Goal: Task Accomplishment & Management: Manage account settings

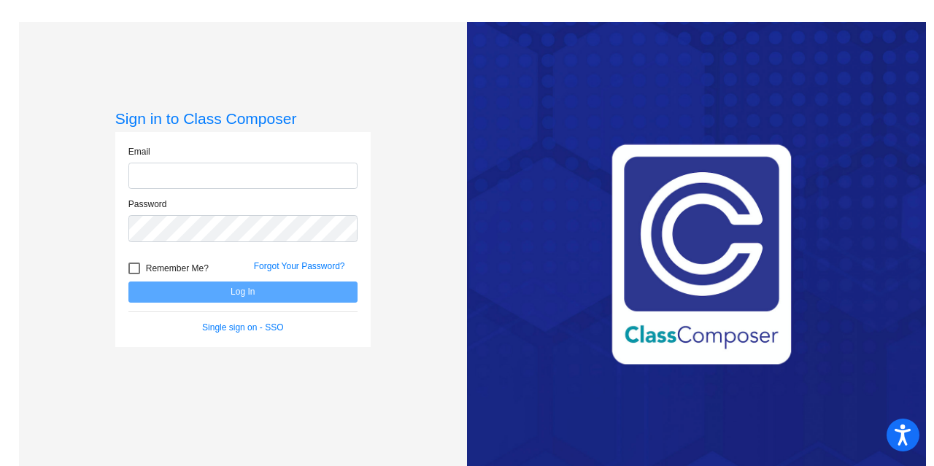
type input "[PERSON_NAME][EMAIL_ADDRESS][DOMAIN_NAME]"
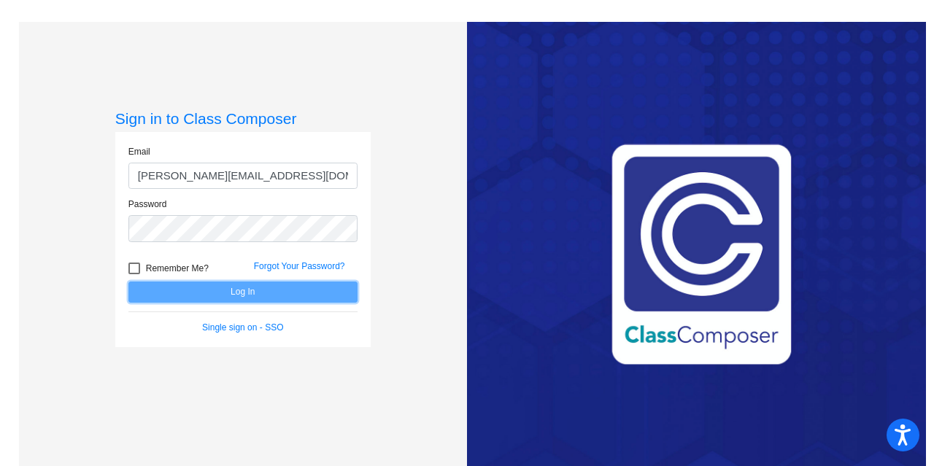
click at [277, 284] on button "Log In" at bounding box center [242, 292] width 229 height 21
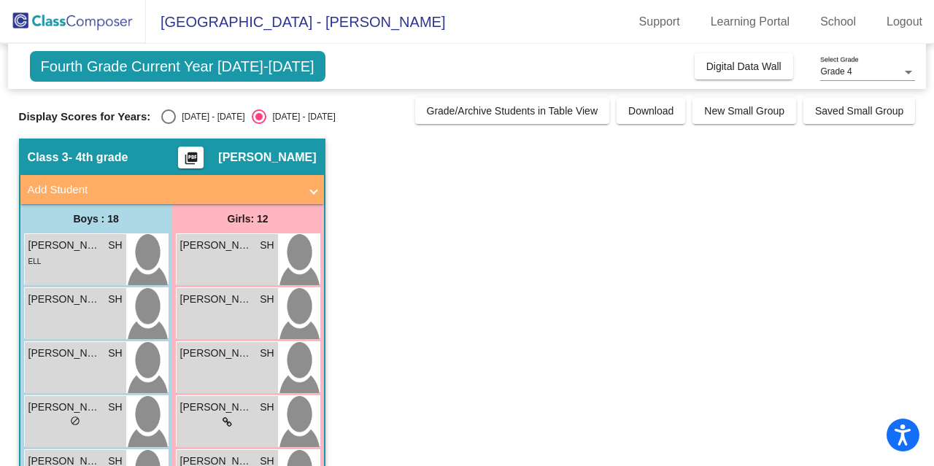
click at [311, 192] on span at bounding box center [314, 190] width 6 height 17
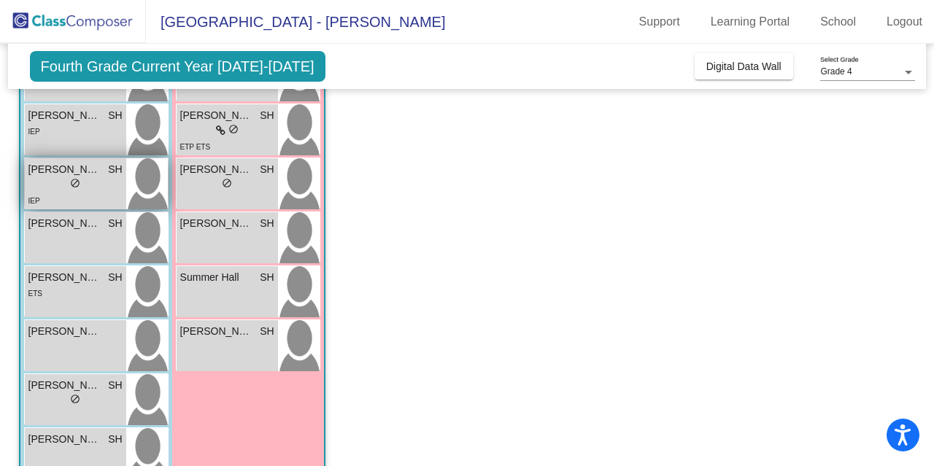
scroll to position [729, 0]
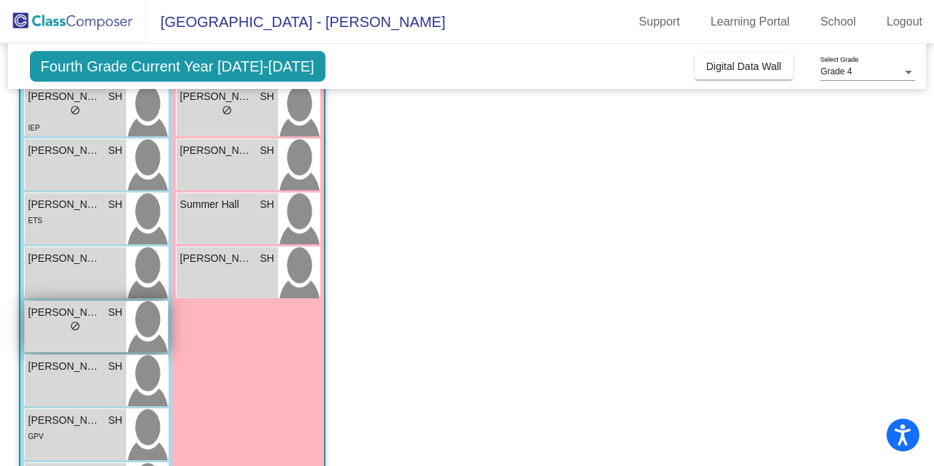
click at [78, 331] on div "lock do_not_disturb_alt" at bounding box center [75, 327] width 10 height 15
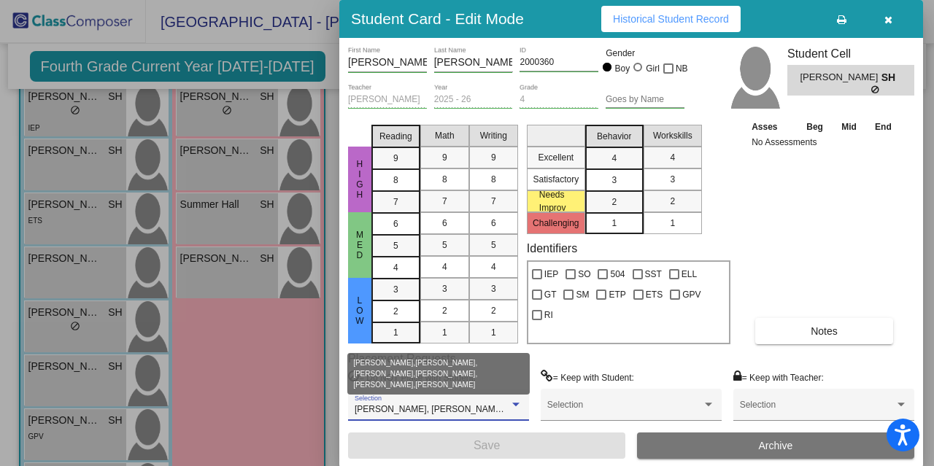
click at [514, 401] on div at bounding box center [515, 405] width 13 height 10
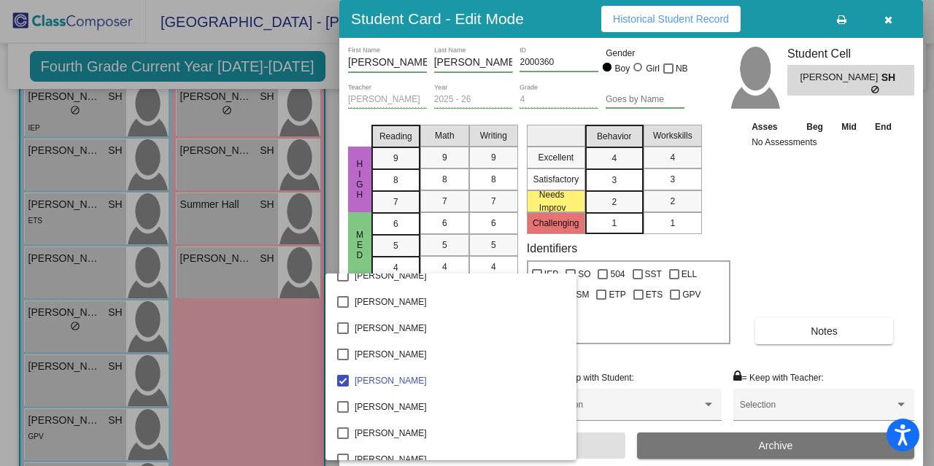
scroll to position [2860, 0]
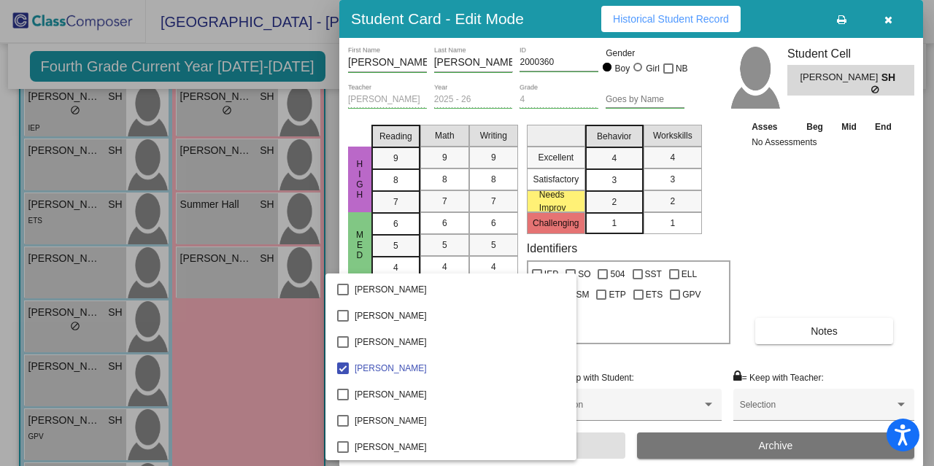
click at [566, 347] on div at bounding box center [467, 233] width 934 height 466
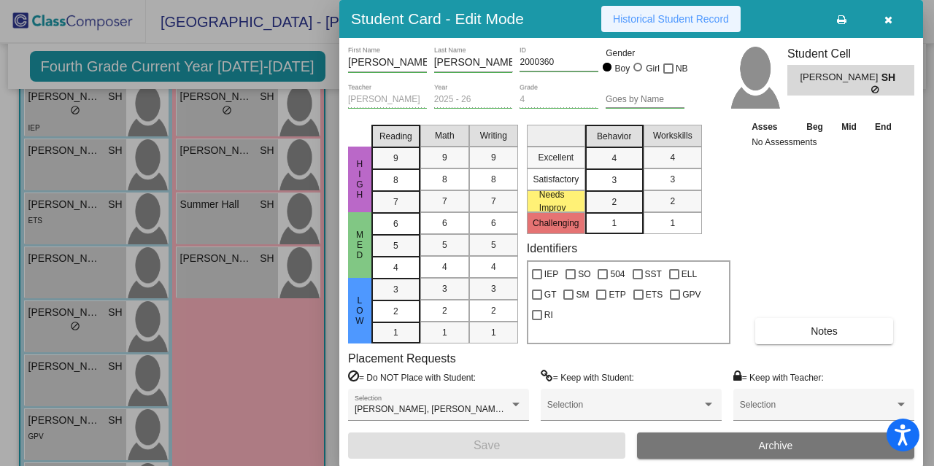
click at [681, 24] on span "Historical Student Record" at bounding box center [671, 19] width 116 height 12
click at [888, 18] on icon "button" at bounding box center [888, 20] width 8 height 10
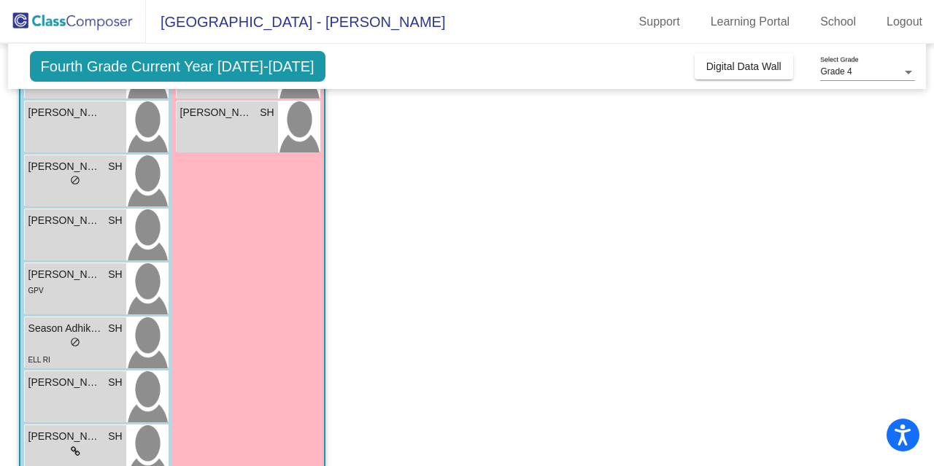
scroll to position [907, 0]
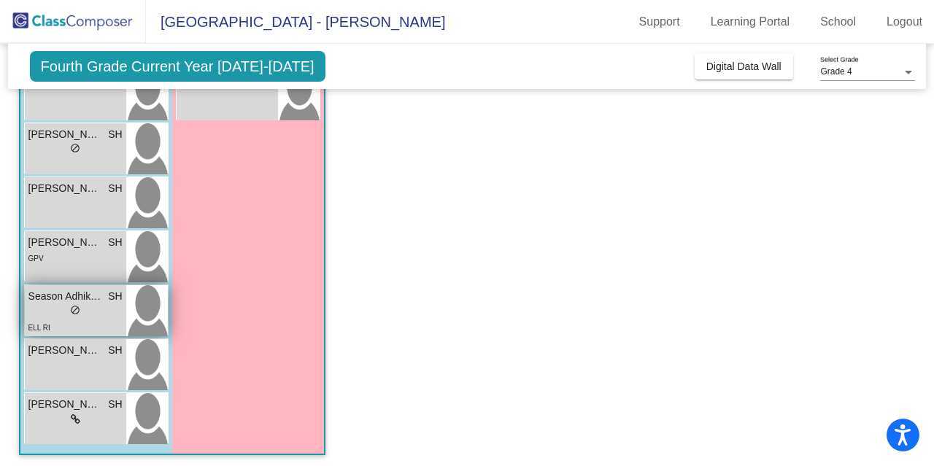
click at [50, 320] on div "ELL RI" at bounding box center [75, 327] width 94 height 15
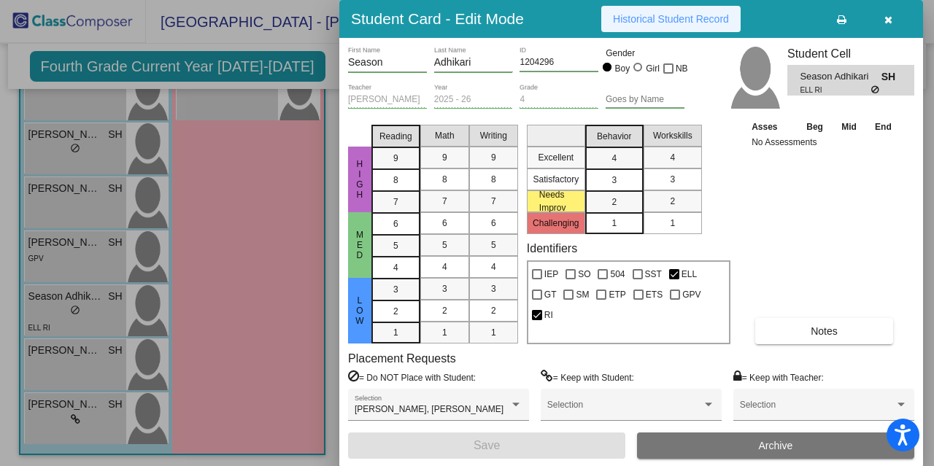
click at [624, 16] on span "Historical Student Record" at bounding box center [671, 19] width 116 height 12
click at [896, 24] on button "button" at bounding box center [887, 19] width 47 height 26
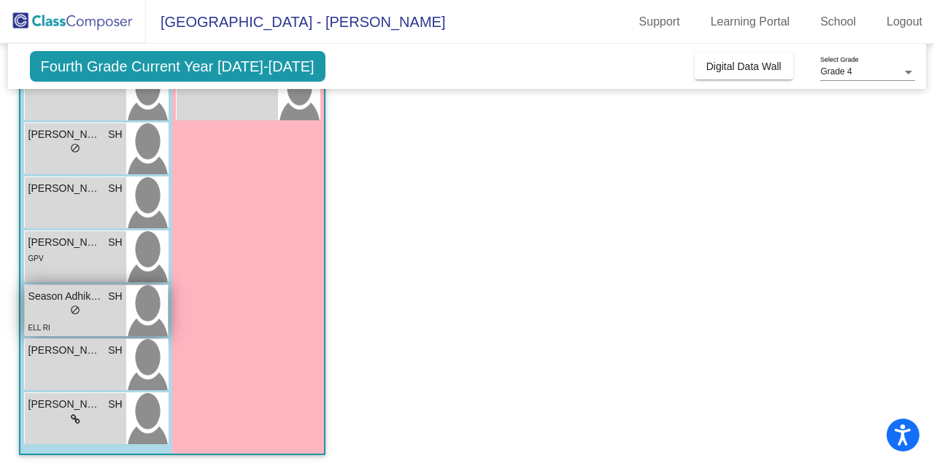
click at [47, 325] on span "ELL RI" at bounding box center [39, 328] width 22 height 8
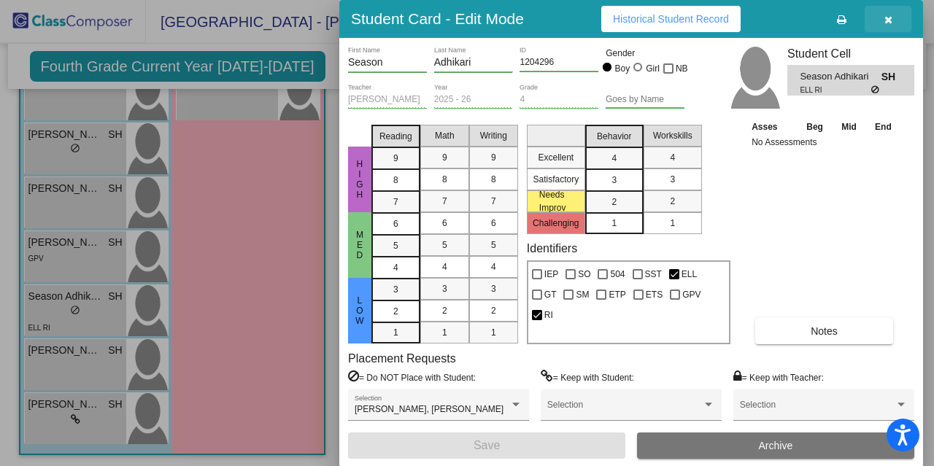
click at [884, 17] on icon "button" at bounding box center [888, 20] width 8 height 10
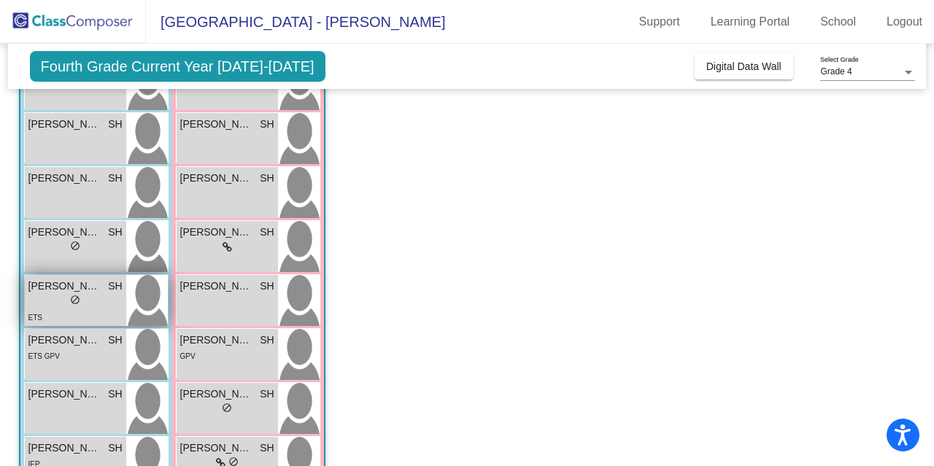
scroll to position [251, 0]
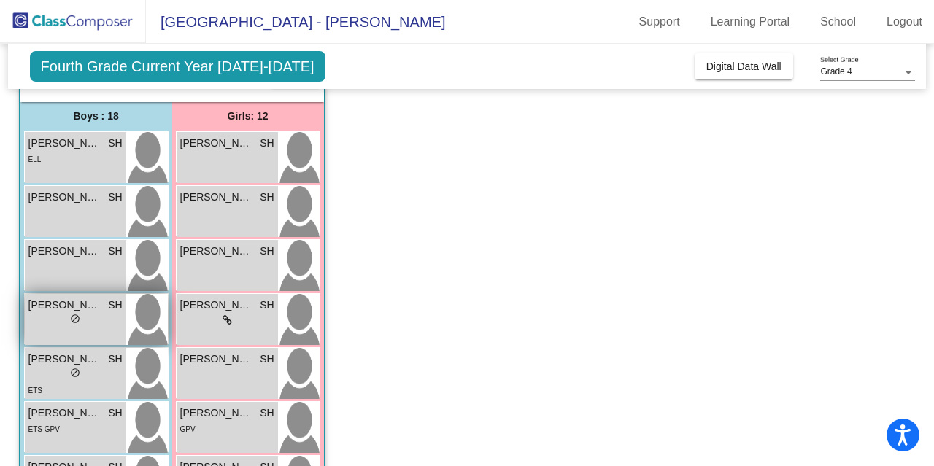
click at [74, 317] on span "do_not_disturb_alt" at bounding box center [75, 319] width 10 height 10
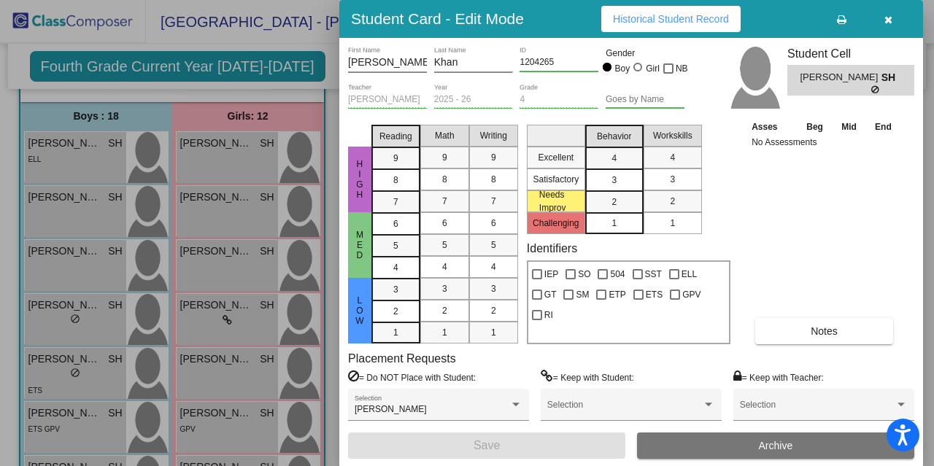
click at [76, 354] on div at bounding box center [467, 233] width 934 height 466
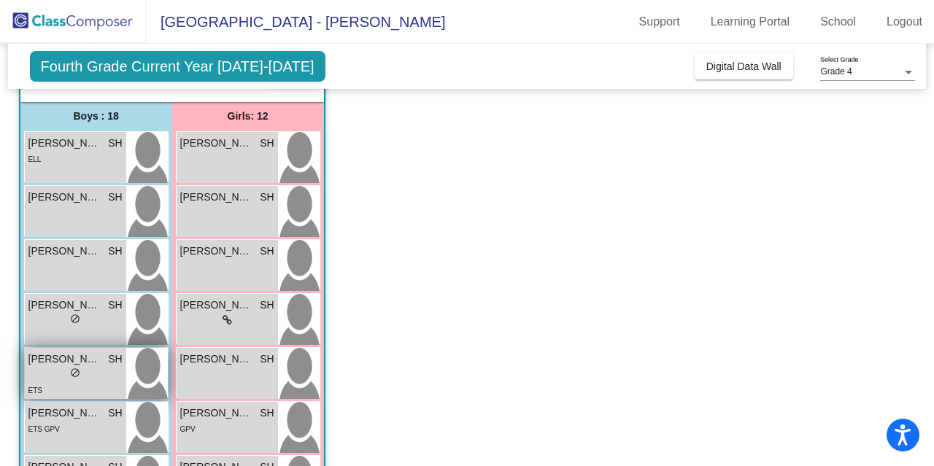
click at [66, 357] on span "[PERSON_NAME]" at bounding box center [64, 359] width 73 height 15
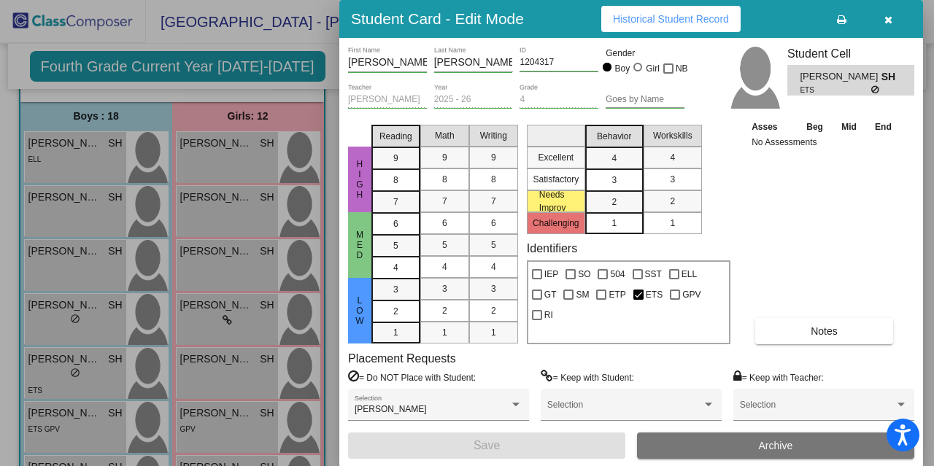
click at [195, 40] on div at bounding box center [467, 233] width 934 height 466
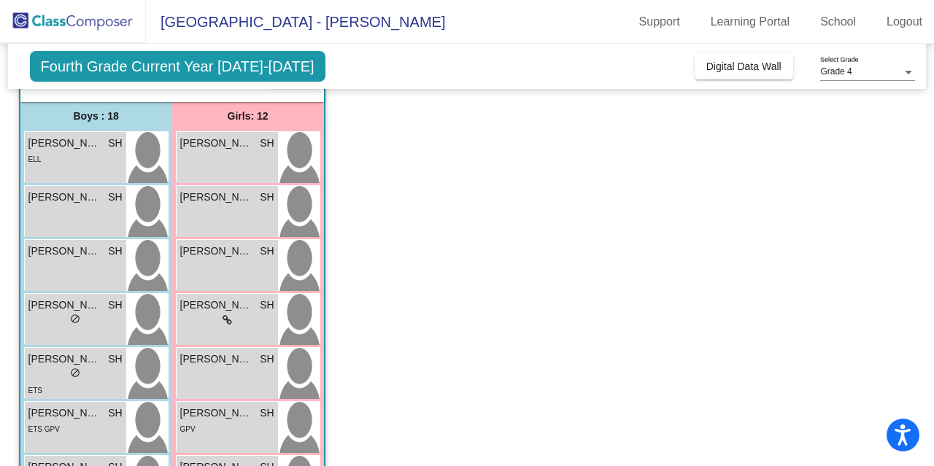
click at [214, 82] on div "Fourth Grade Current Year [DATE]-[DATE] Add, Move, or Retain Students Off On In…" at bounding box center [467, 66] width 918 height 45
click at [218, 72] on span "Fourth Grade Current Year [DATE]-[DATE]" at bounding box center [177, 66] width 295 height 31
click at [709, 63] on span "Digital Data Wall" at bounding box center [743, 67] width 75 height 12
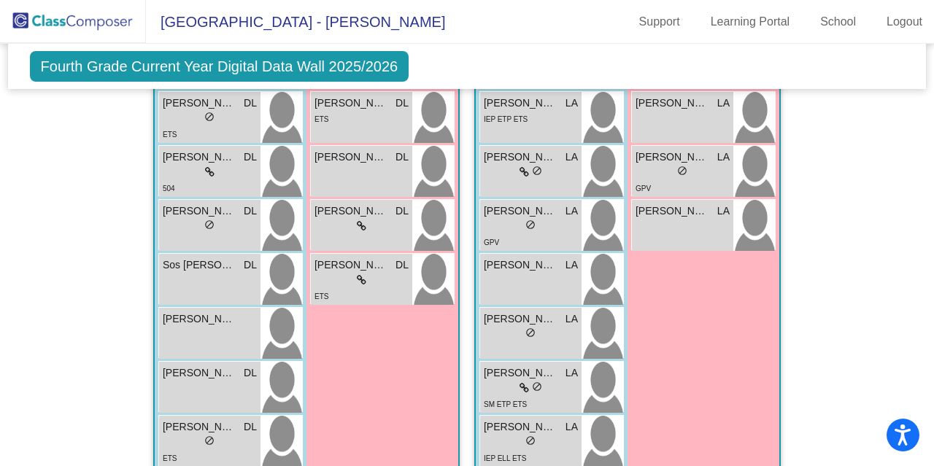
scroll to position [778, 0]
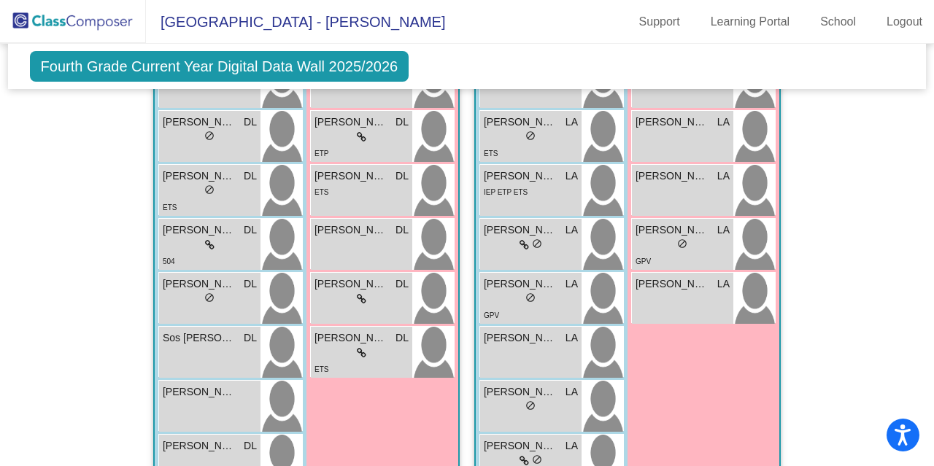
click at [137, 20] on img at bounding box center [73, 21] width 146 height 43
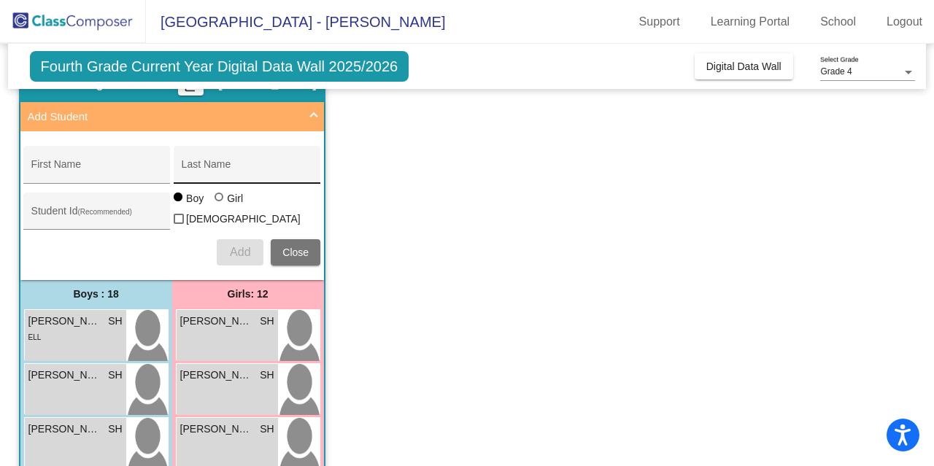
scroll to position [0, 0]
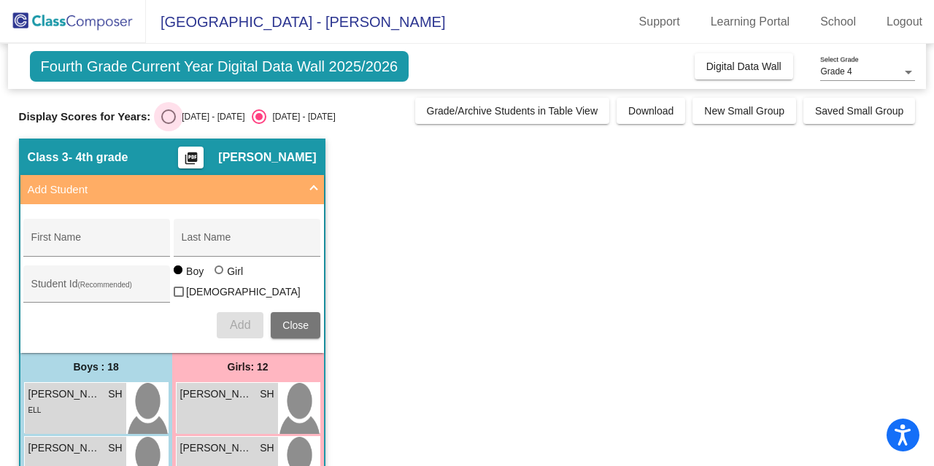
click at [169, 115] on div "Select an option" at bounding box center [168, 116] width 15 height 15
click at [169, 124] on input "[DATE] - [DATE]" at bounding box center [168, 124] width 1 height 1
radio input "true"
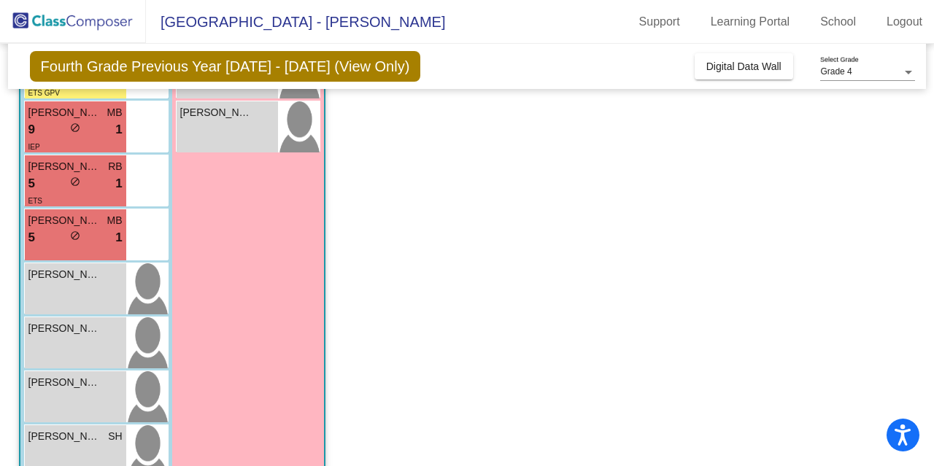
scroll to position [907, 0]
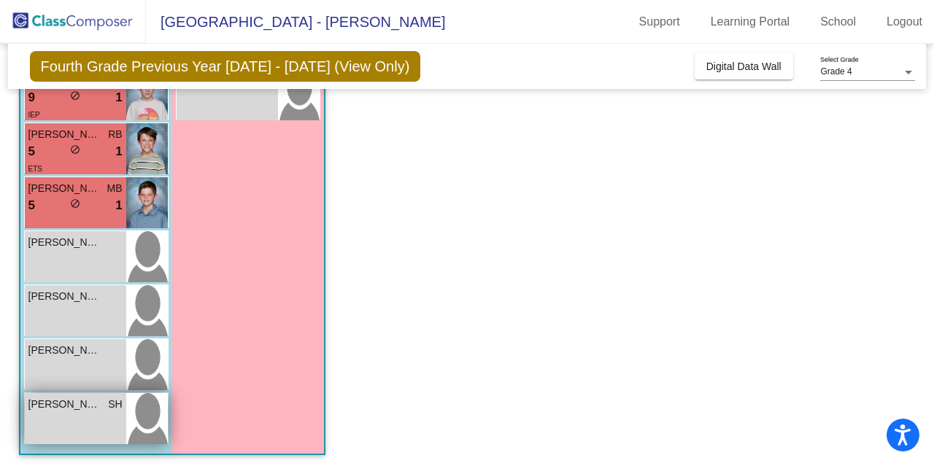
click at [117, 425] on div "[PERSON_NAME] SH lock do_not_disturb_alt" at bounding box center [75, 418] width 101 height 51
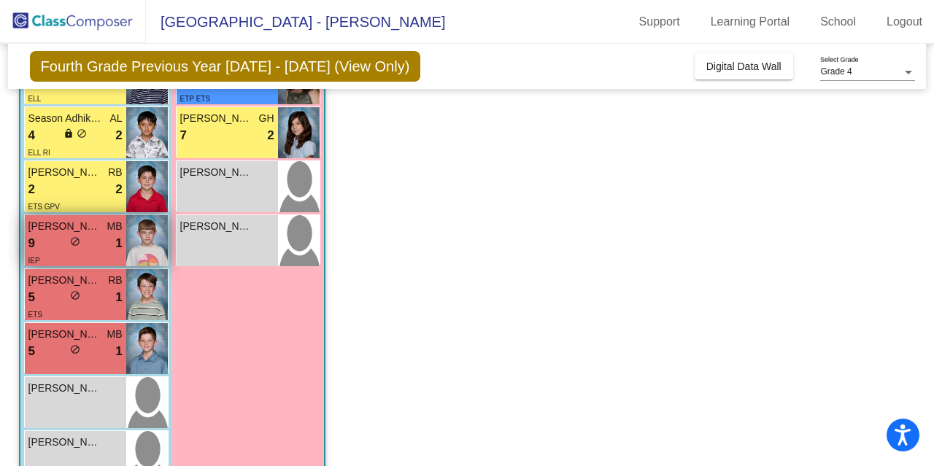
click at [99, 252] on div "IEP" at bounding box center [75, 259] width 94 height 15
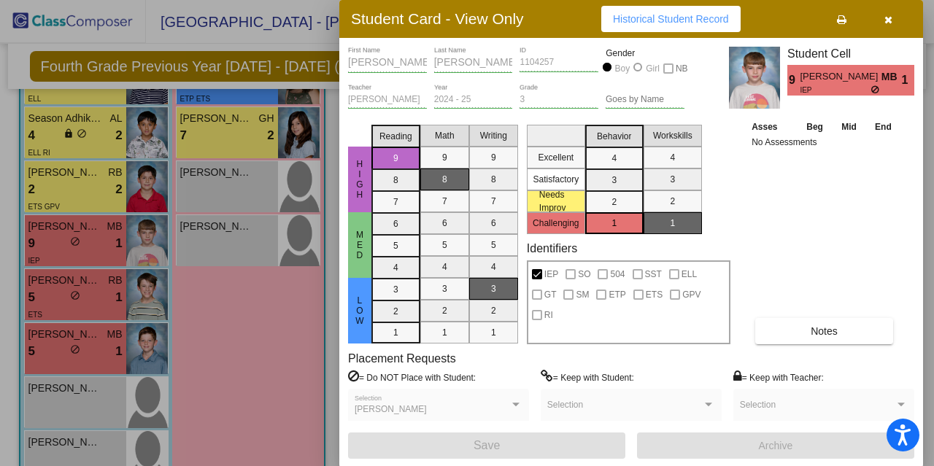
click at [99, 271] on div at bounding box center [467, 233] width 934 height 466
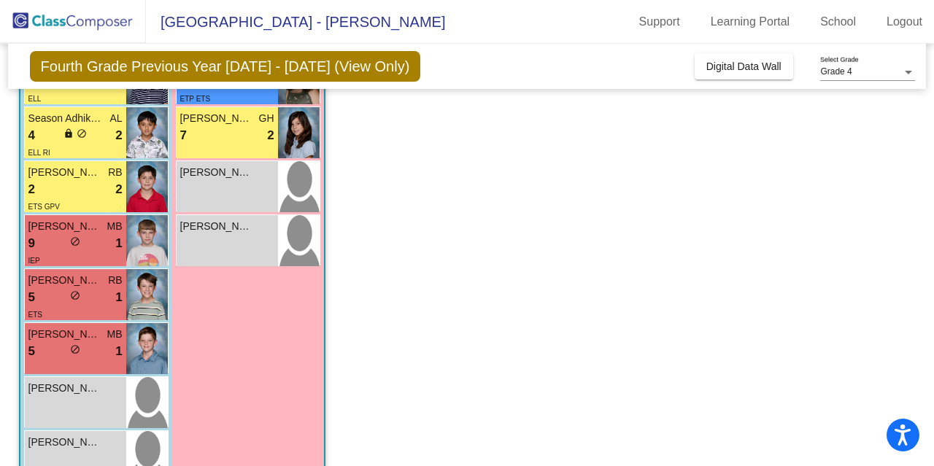
click at [99, 273] on span "[PERSON_NAME]" at bounding box center [64, 280] width 73 height 15
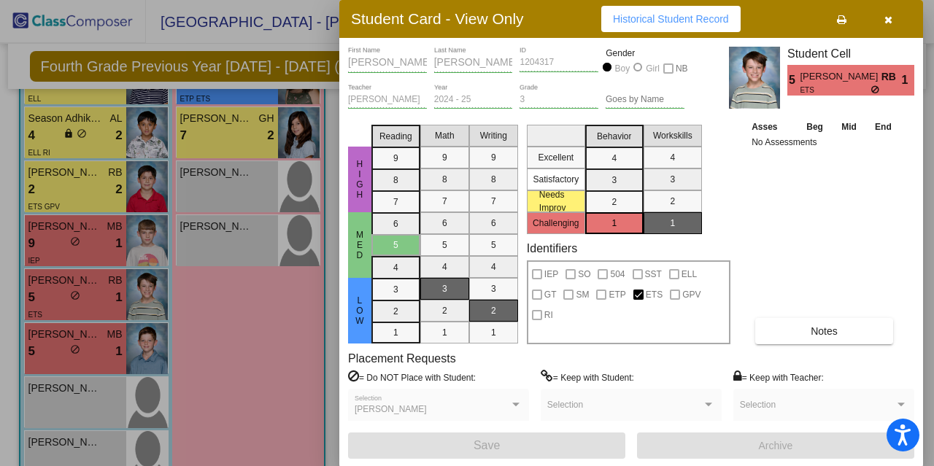
click at [90, 336] on div at bounding box center [467, 233] width 934 height 466
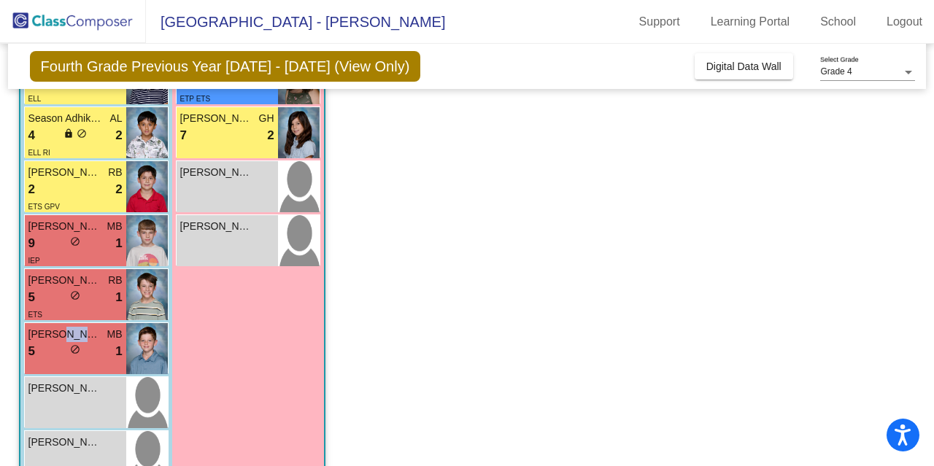
click at [90, 336] on span "[PERSON_NAME]" at bounding box center [64, 334] width 73 height 15
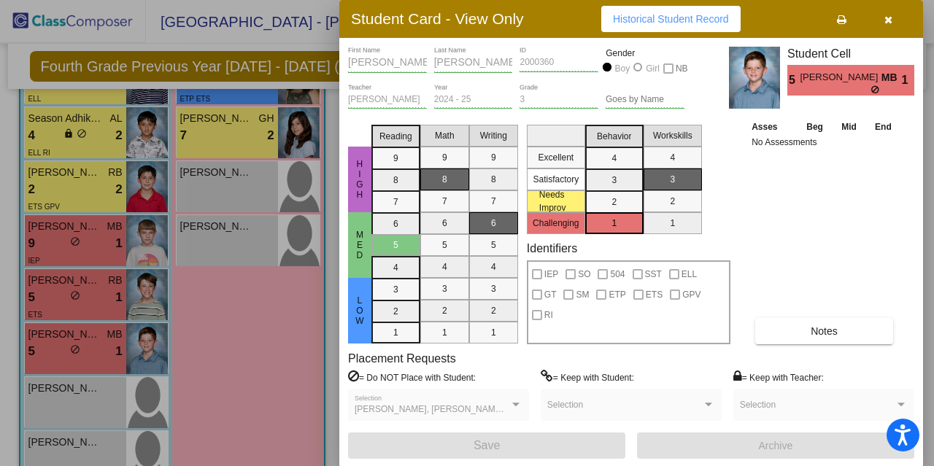
click at [93, 299] on div at bounding box center [467, 233] width 934 height 466
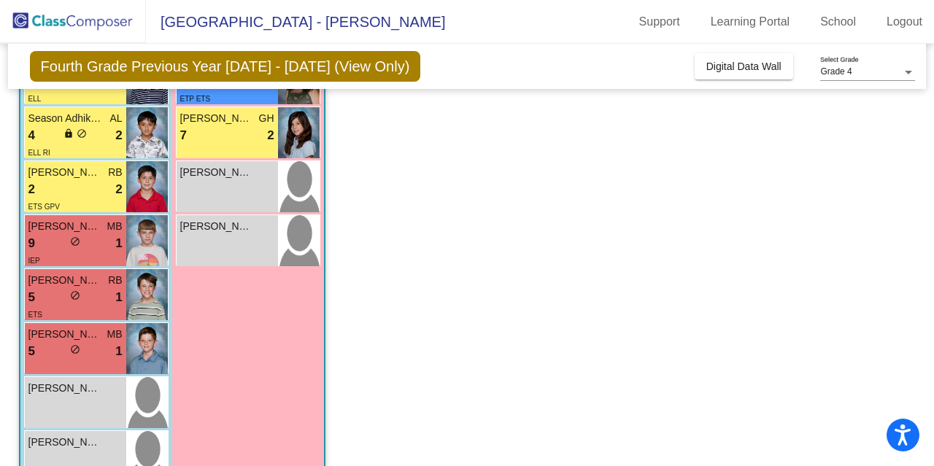
click at [93, 299] on div "5 lock do_not_disturb_alt 1" at bounding box center [75, 297] width 94 height 19
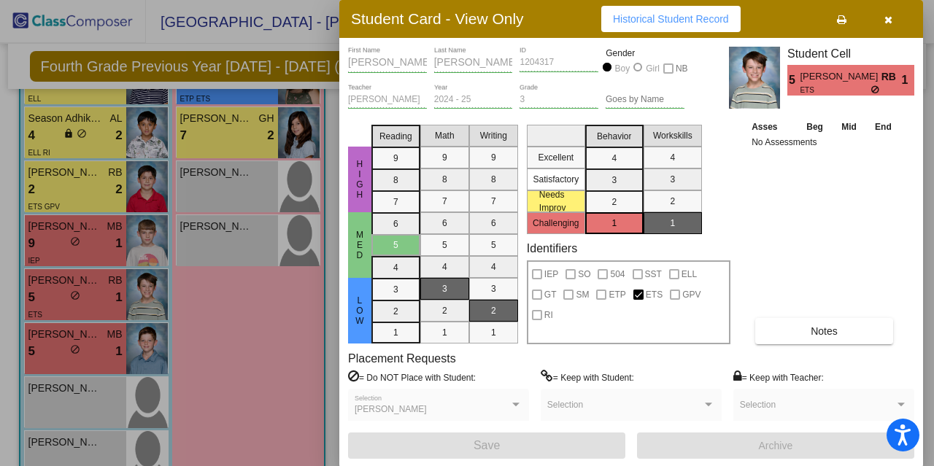
click at [94, 217] on div at bounding box center [467, 233] width 934 height 466
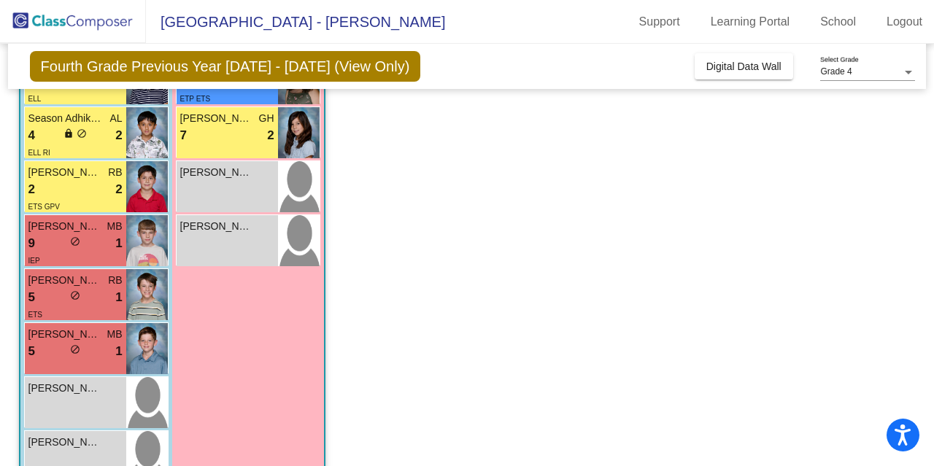
click at [94, 219] on span "[PERSON_NAME]" at bounding box center [64, 226] width 73 height 15
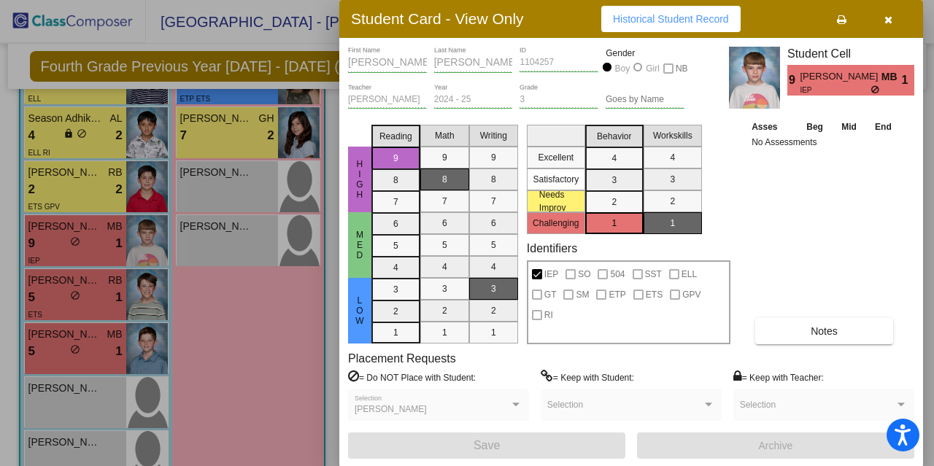
click at [886, 22] on icon "button" at bounding box center [888, 20] width 8 height 10
